Goal: Information Seeking & Learning: Learn about a topic

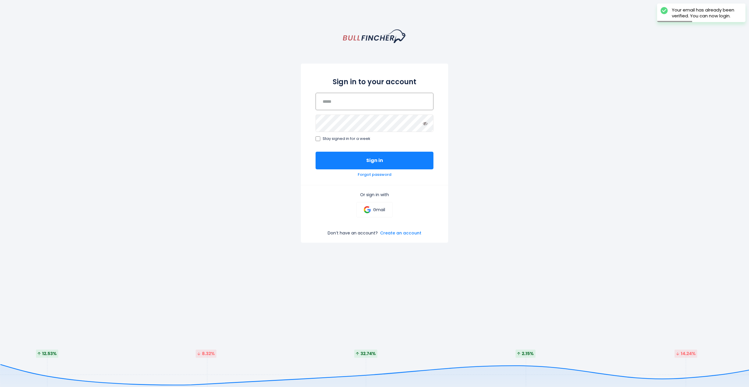
click at [356, 103] on input "email" at bounding box center [374, 101] width 118 height 17
type input "**********"
click at [315, 152] on button "Sign in" at bounding box center [374, 161] width 118 height 18
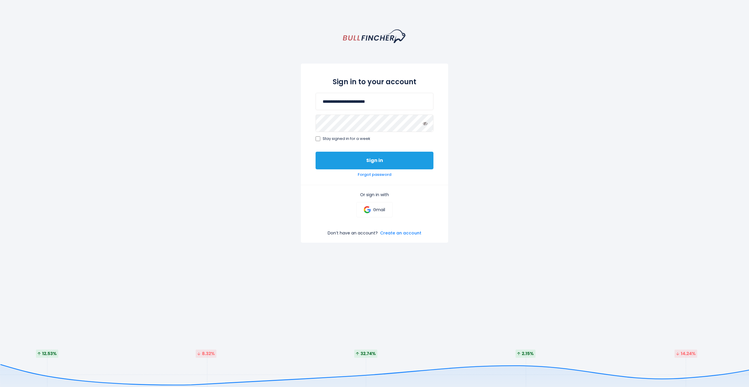
click at [369, 159] on button "Sign in" at bounding box center [374, 161] width 118 height 18
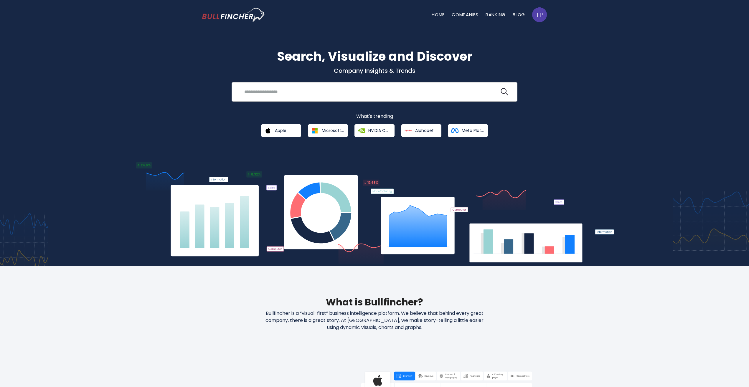
click at [309, 90] on input "search" at bounding box center [370, 91] width 259 height 11
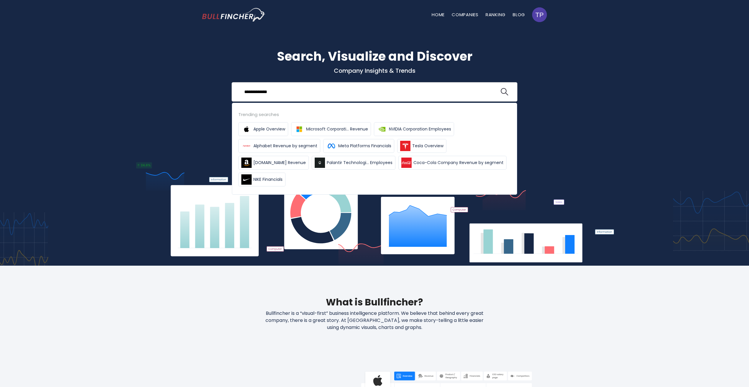
click at [500, 88] on button at bounding box center [504, 92] width 8 height 8
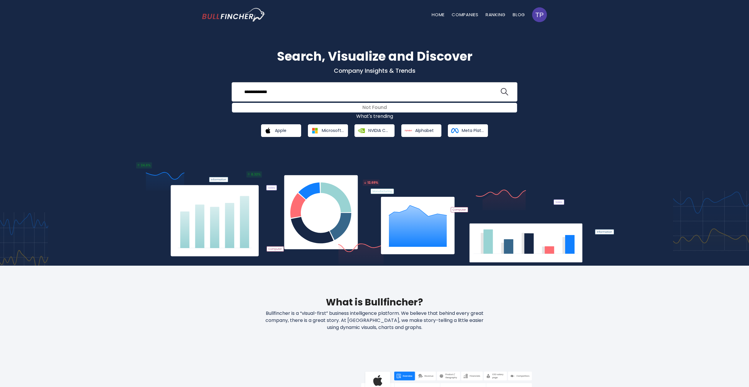
click at [294, 95] on input "**********" at bounding box center [370, 91] width 259 height 11
type input "*"
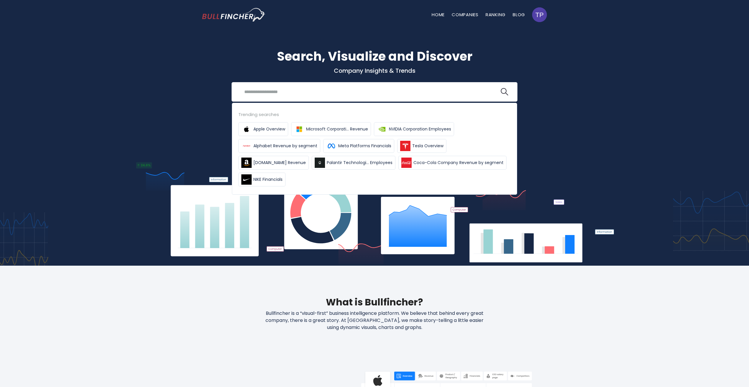
drag, startPoint x: 373, startPoint y: 58, endPoint x: 387, endPoint y: 52, distance: 15.2
click at [373, 58] on h1 "Search, Visualize and Discover" at bounding box center [374, 56] width 345 height 19
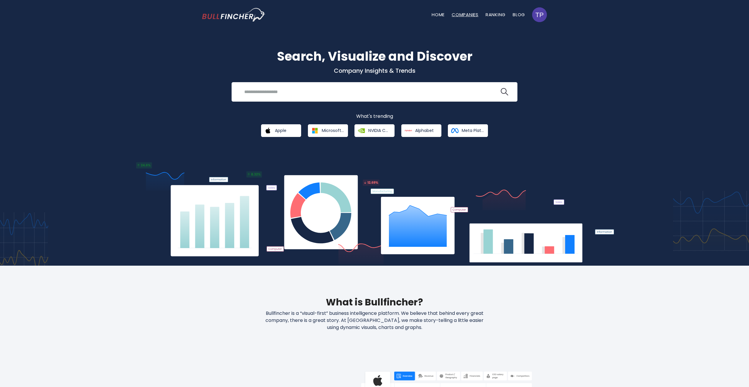
click at [463, 12] on link "Companies" at bounding box center [465, 14] width 27 height 6
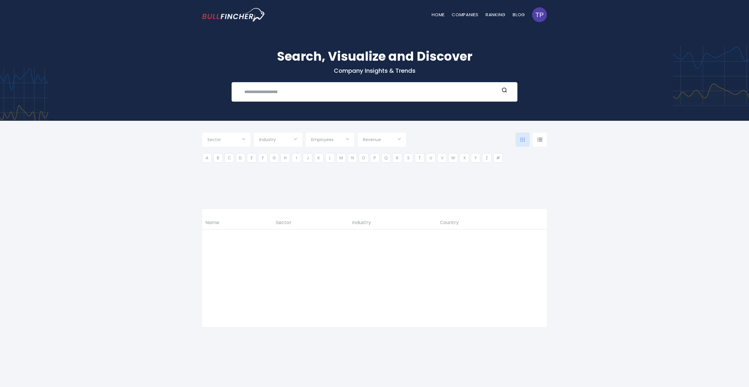
type input "***"
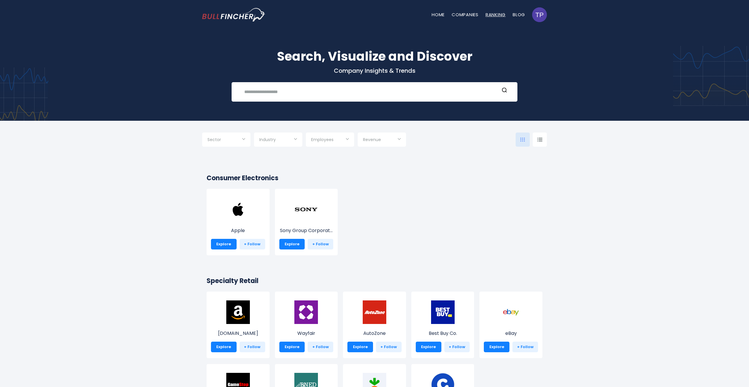
click at [493, 16] on link "Ranking" at bounding box center [495, 14] width 20 height 6
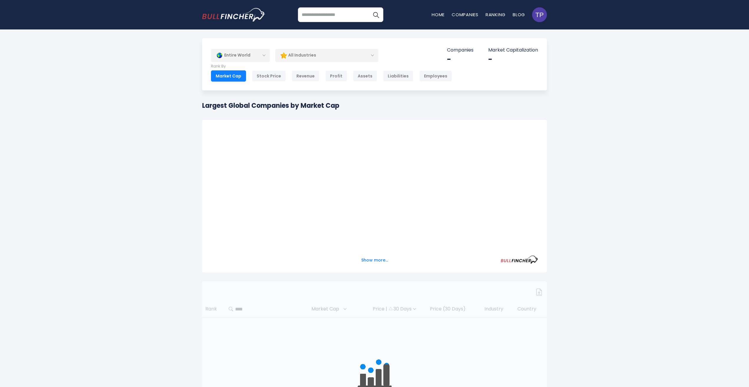
click at [371, 54] on div "All Industries" at bounding box center [326, 56] width 103 height 14
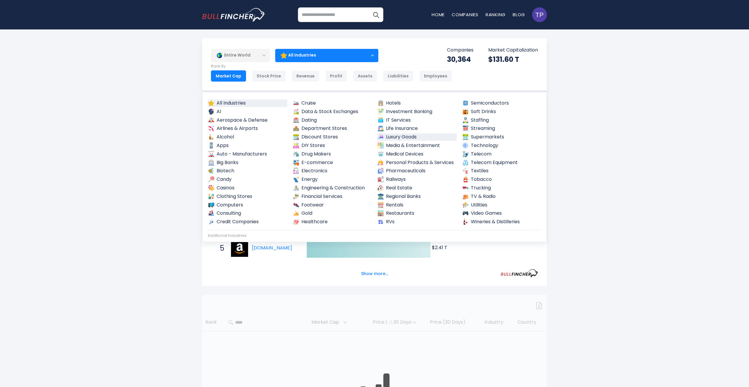
click at [392, 135] on link "Luxury Goods" at bounding box center [417, 136] width 80 height 7
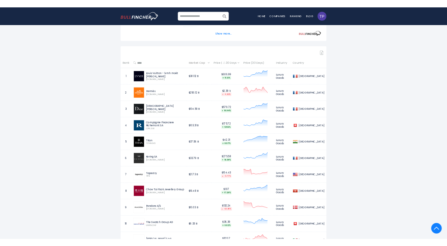
scroll to position [177, 0]
